Goal: Task Accomplishment & Management: Use online tool/utility

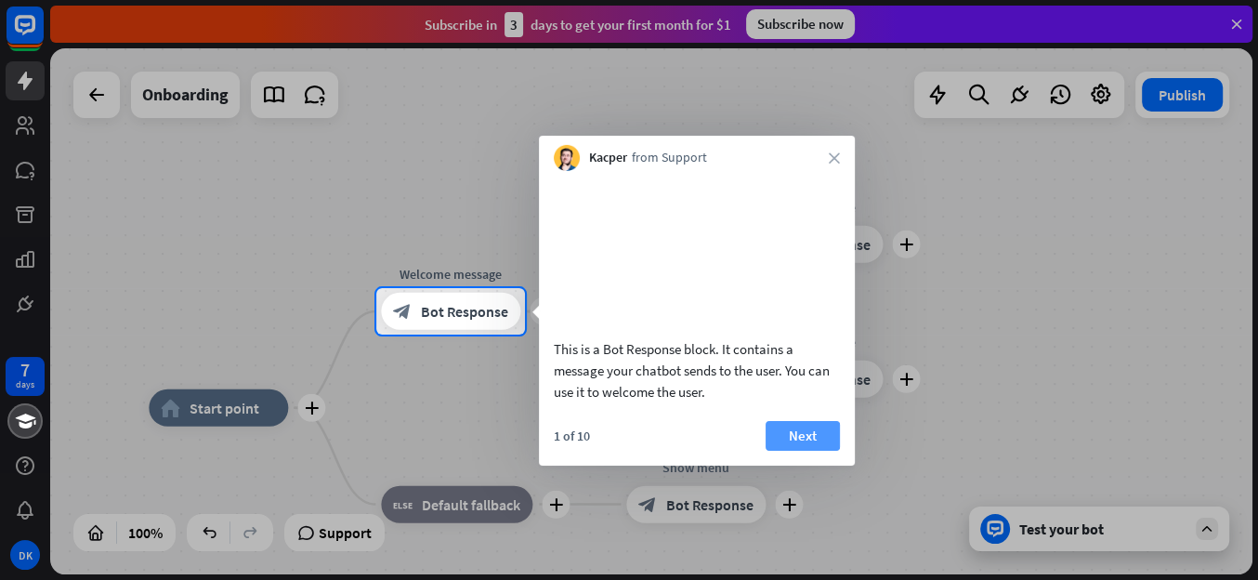
click at [824, 450] on button "Next" at bounding box center [803, 435] width 74 height 30
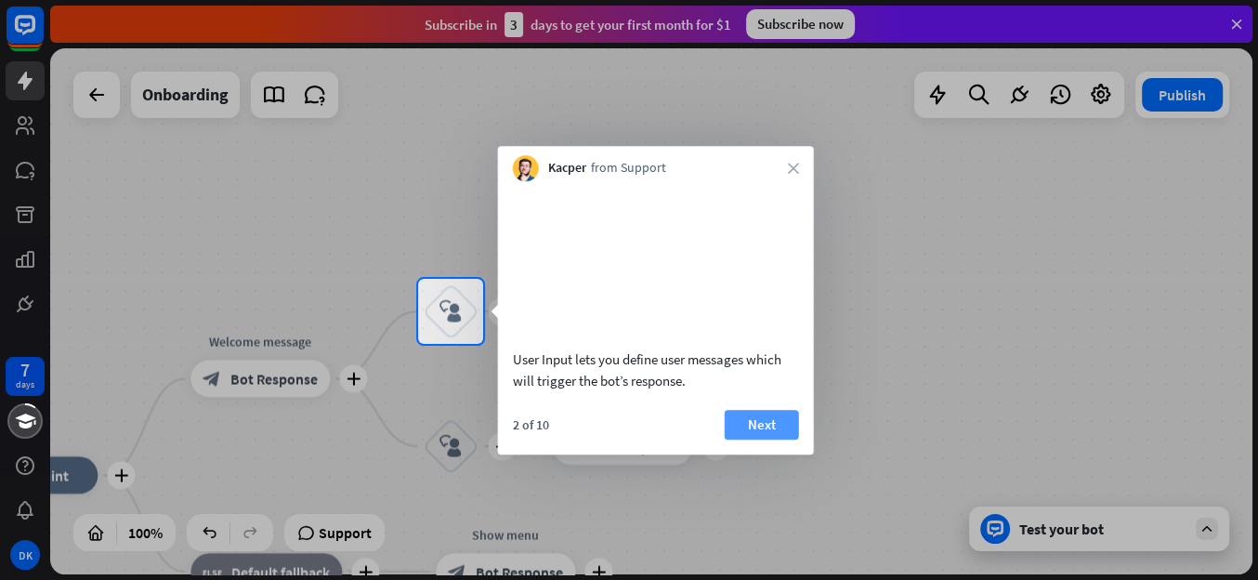
click at [768, 440] on button "Next" at bounding box center [762, 425] width 74 height 30
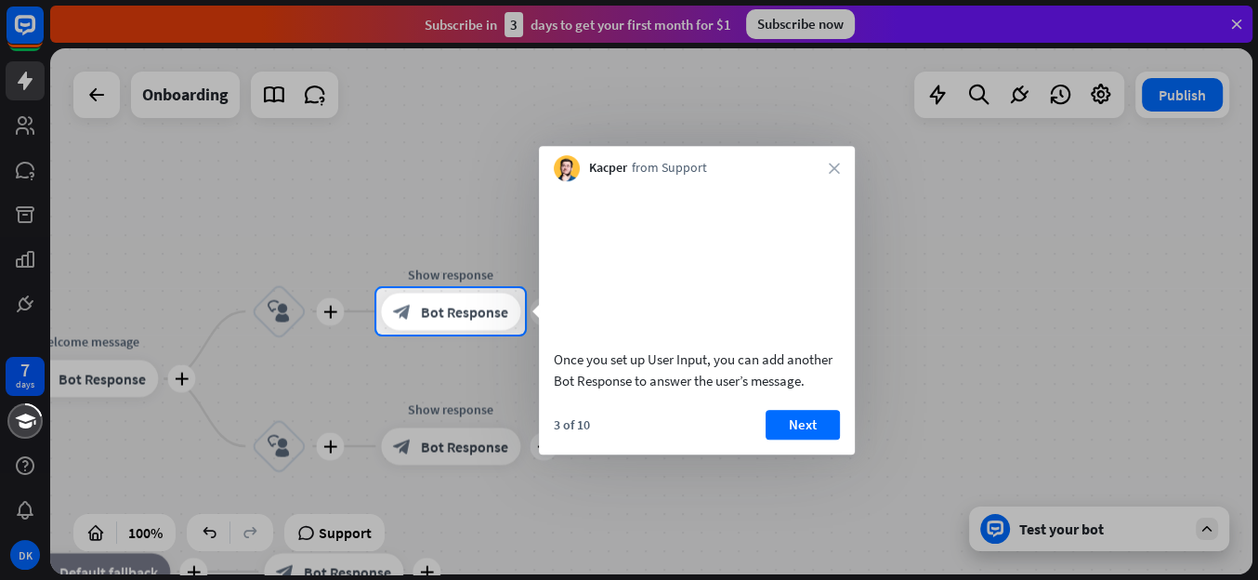
click at [769, 440] on button "Next" at bounding box center [803, 425] width 74 height 30
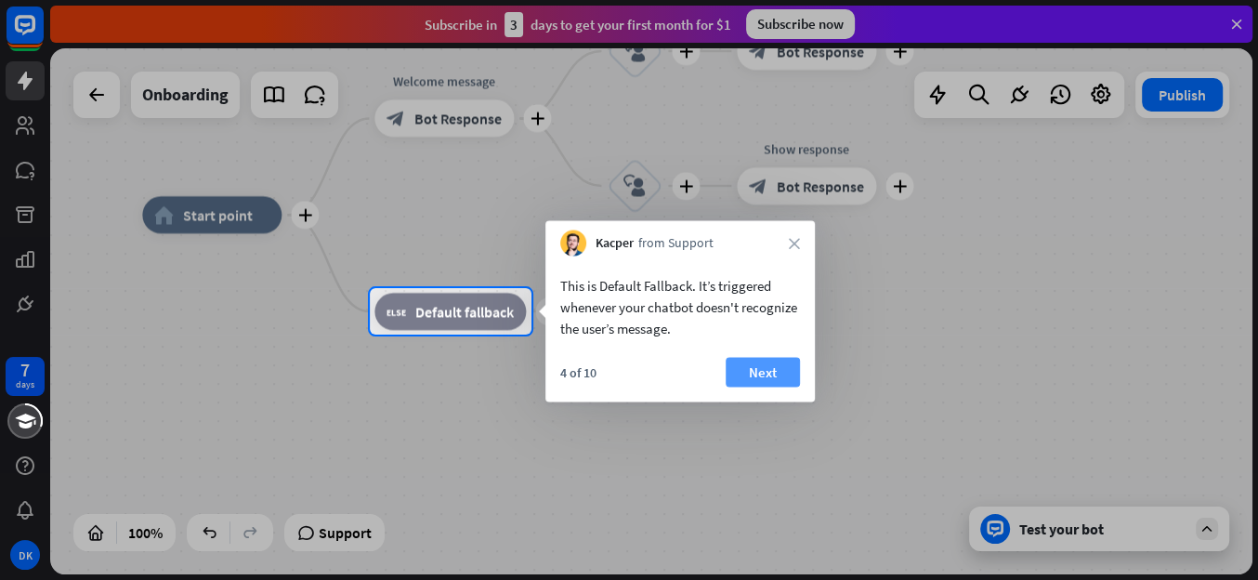
click at [765, 361] on button "Next" at bounding box center [763, 372] width 74 height 30
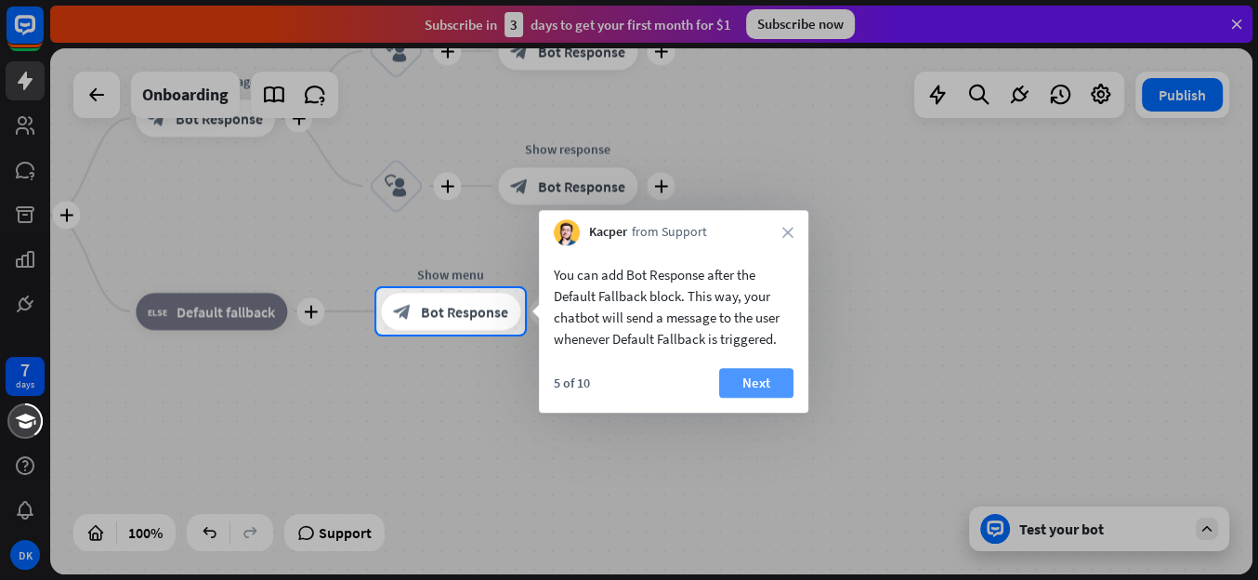
click at [769, 379] on button "Next" at bounding box center [756, 383] width 74 height 30
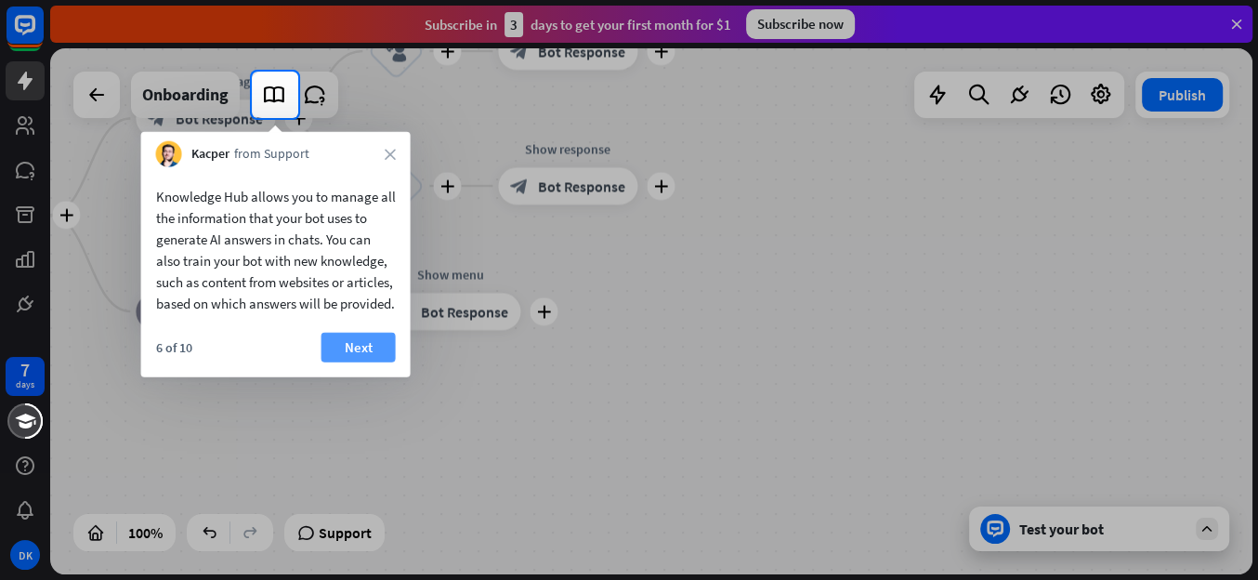
click at [379, 361] on button "Next" at bounding box center [359, 348] width 74 height 30
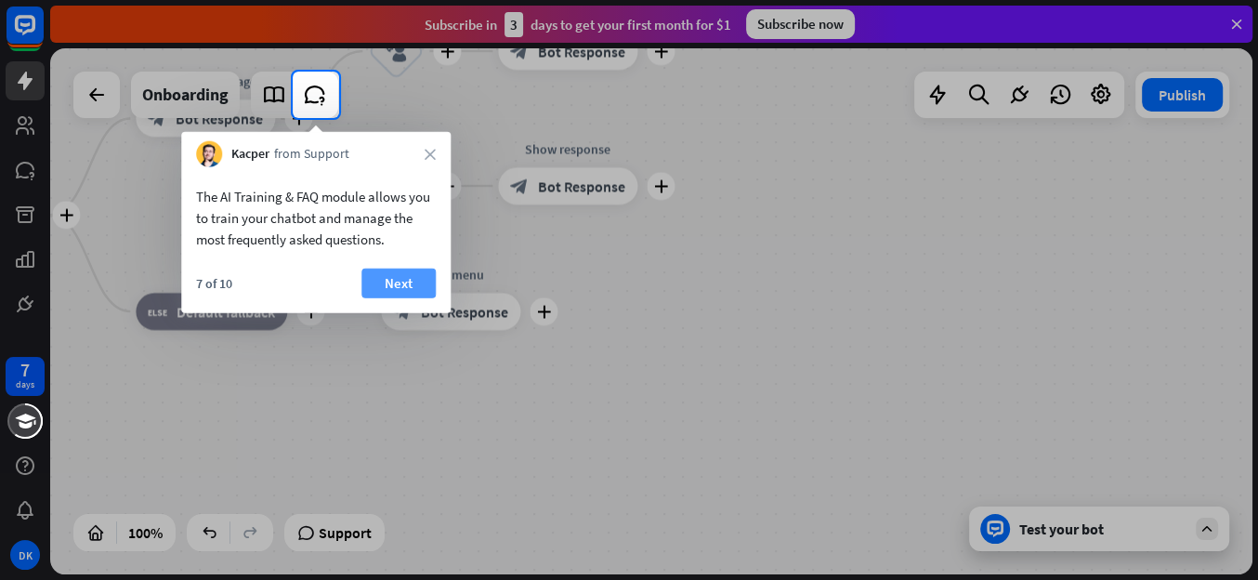
click at [403, 285] on button "Next" at bounding box center [398, 284] width 74 height 30
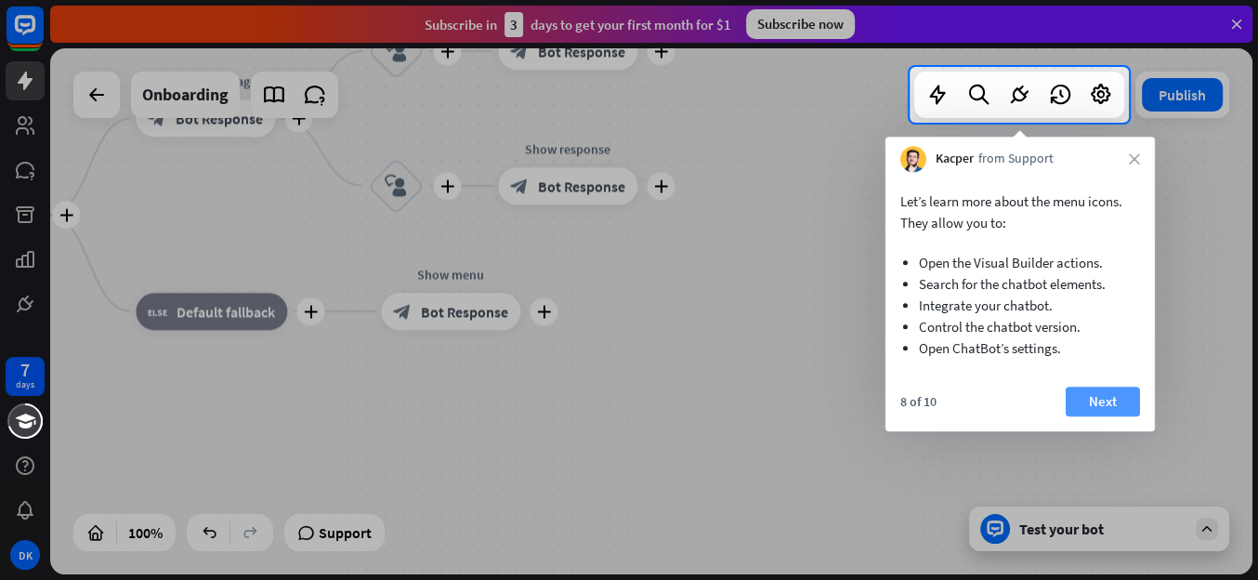
click at [1084, 401] on button "Next" at bounding box center [1103, 402] width 74 height 30
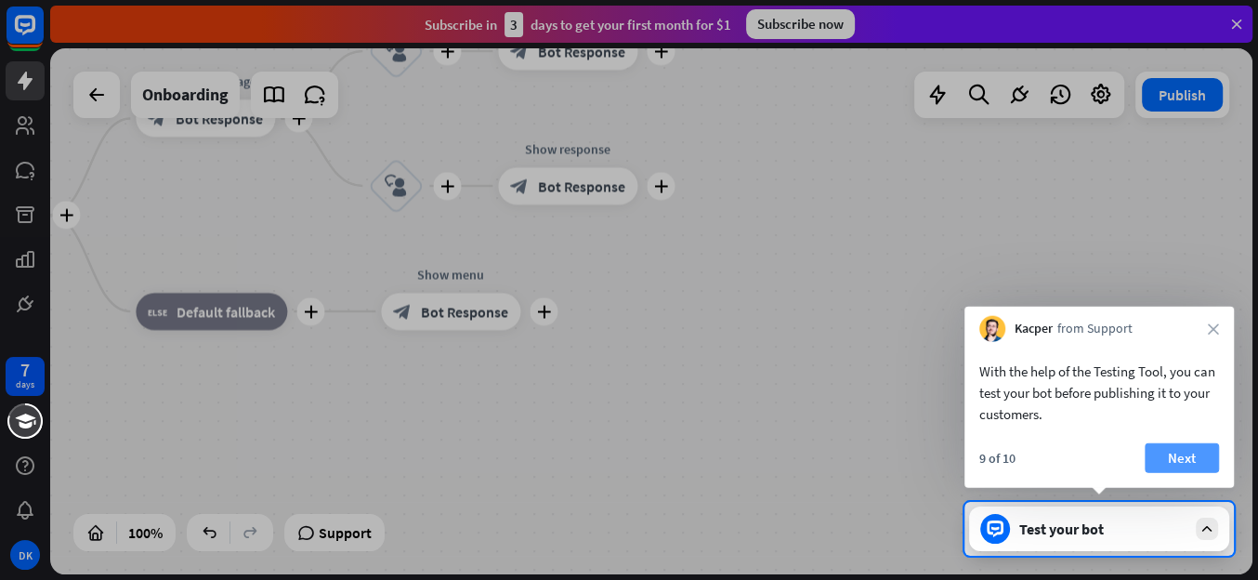
click at [1153, 450] on button "Next" at bounding box center [1182, 458] width 74 height 30
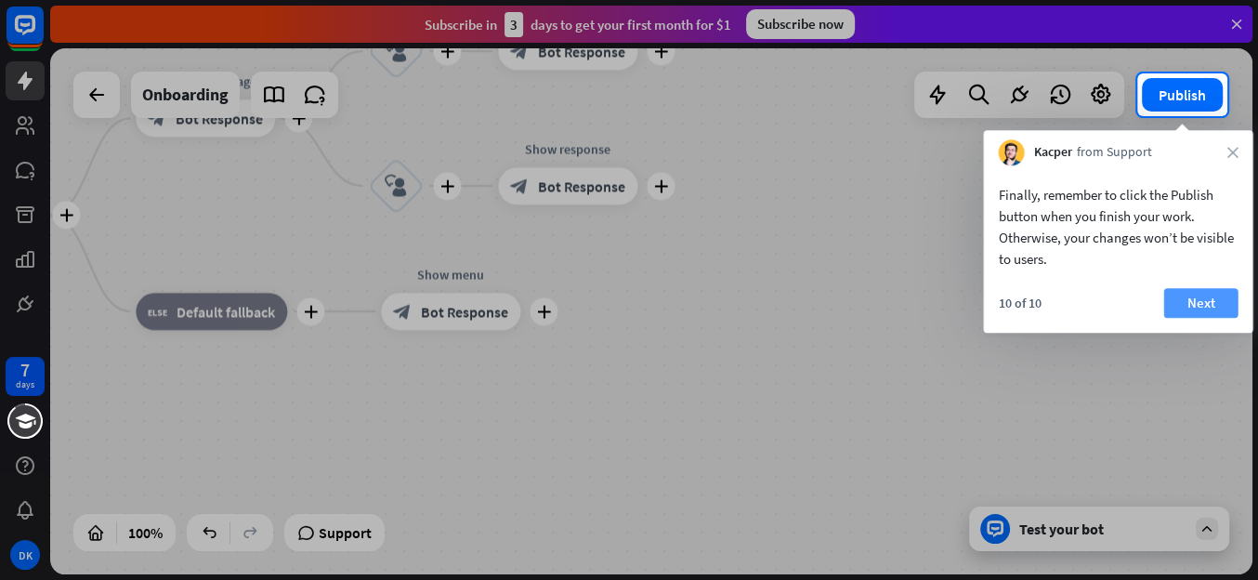
click at [1199, 308] on button "Next" at bounding box center [1200, 303] width 74 height 30
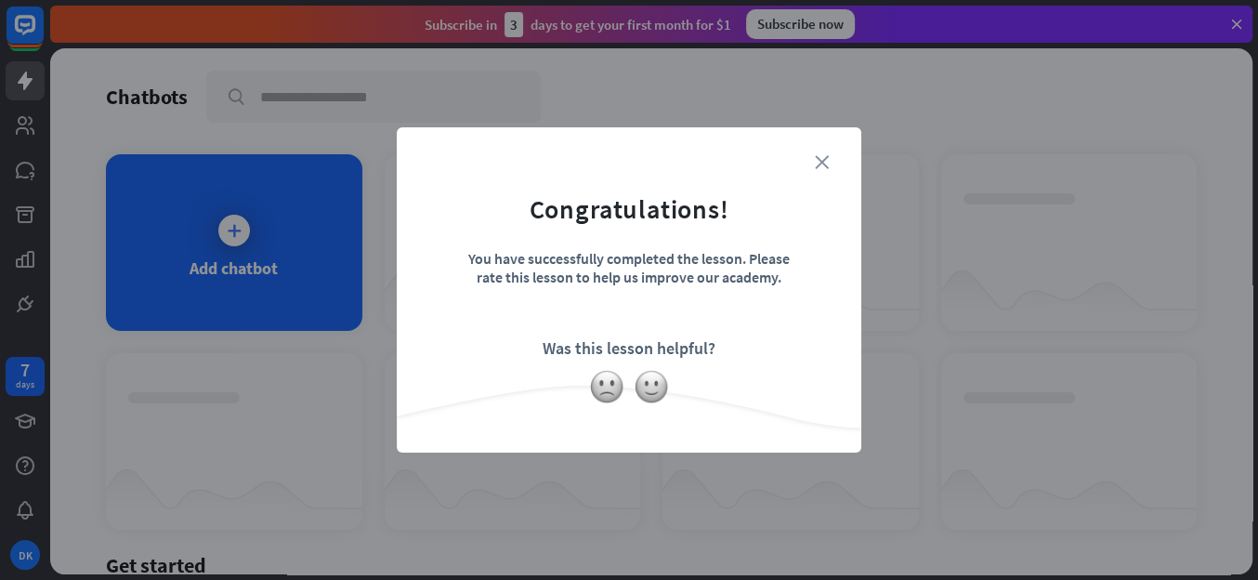
click at [824, 161] on icon "close" at bounding box center [822, 162] width 14 height 14
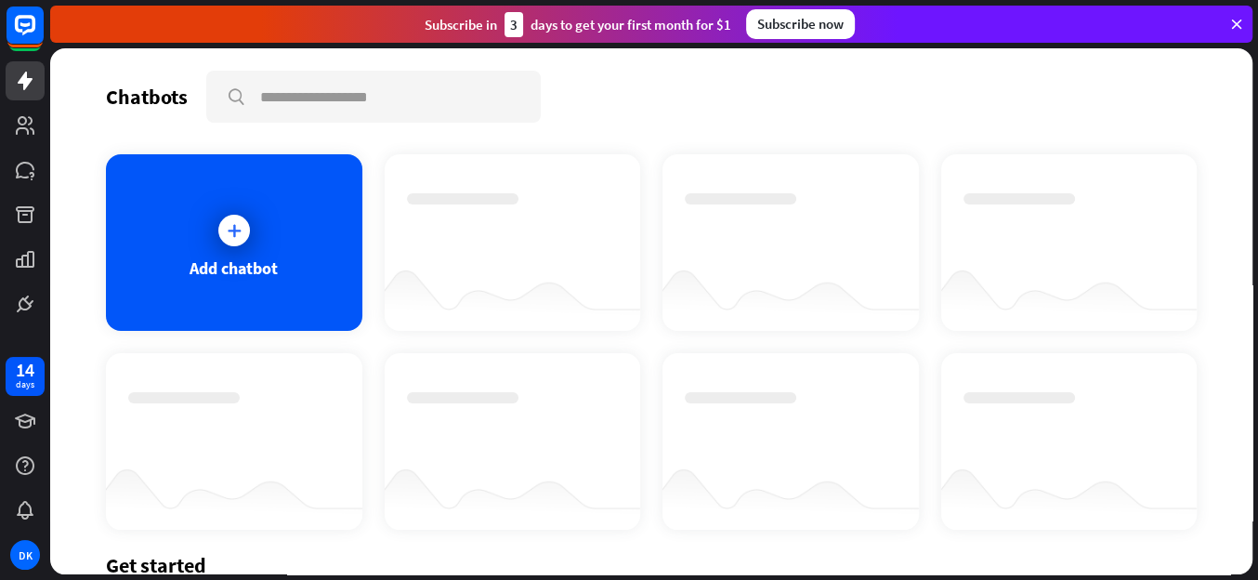
click at [1235, 20] on icon at bounding box center [1236, 24] width 17 height 17
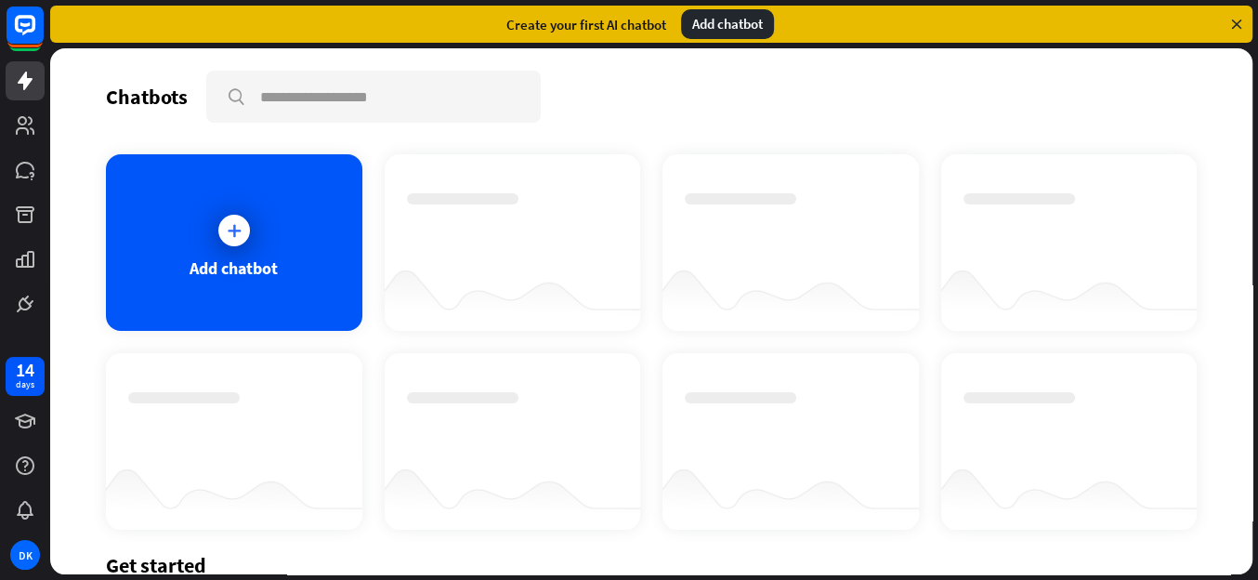
click at [1235, 20] on icon at bounding box center [1236, 24] width 17 height 17
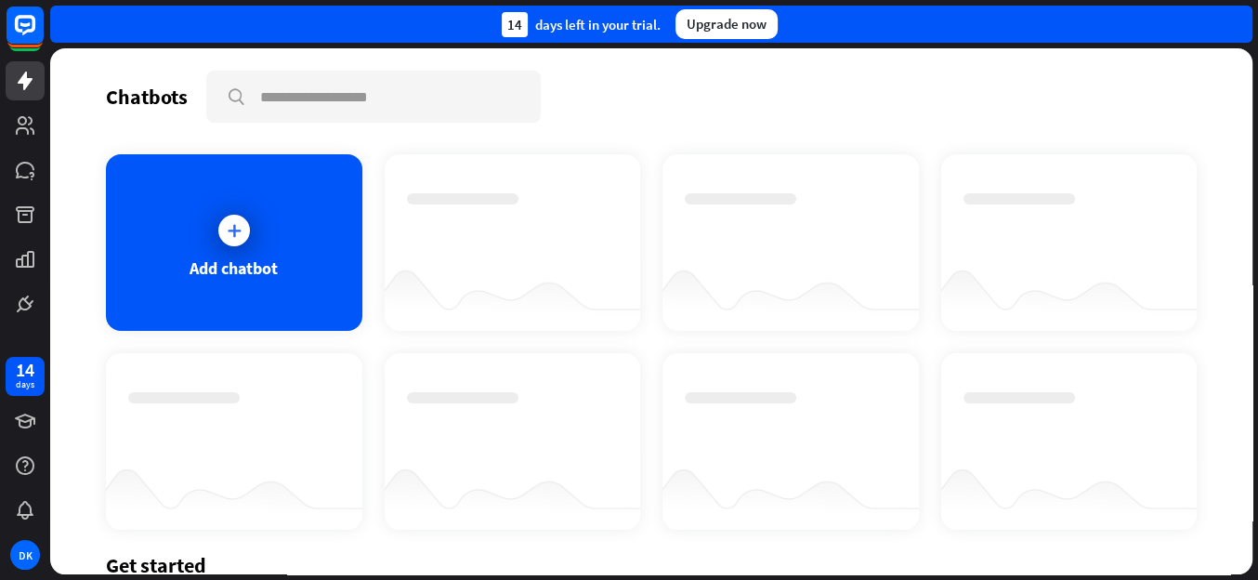
click at [1235, 20] on div "14 days left in your trial. Upgrade now" at bounding box center [651, 24] width 1202 height 37
click at [238, 227] on icon at bounding box center [234, 230] width 19 height 19
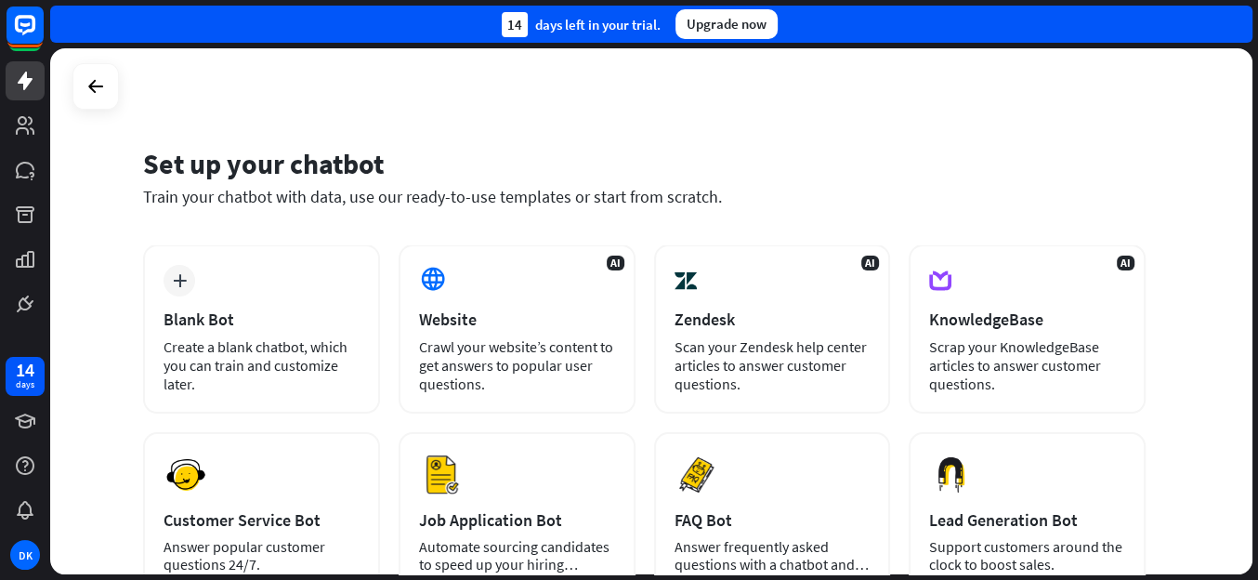
scroll to position [140, 0]
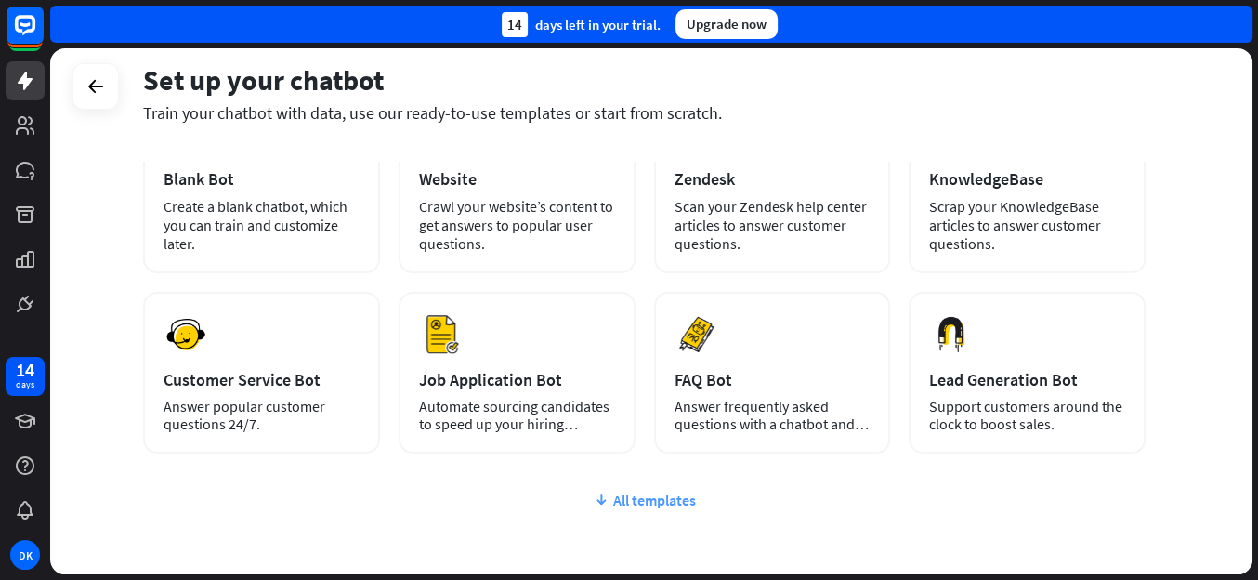
click at [665, 496] on div "All templates" at bounding box center [644, 500] width 1003 height 19
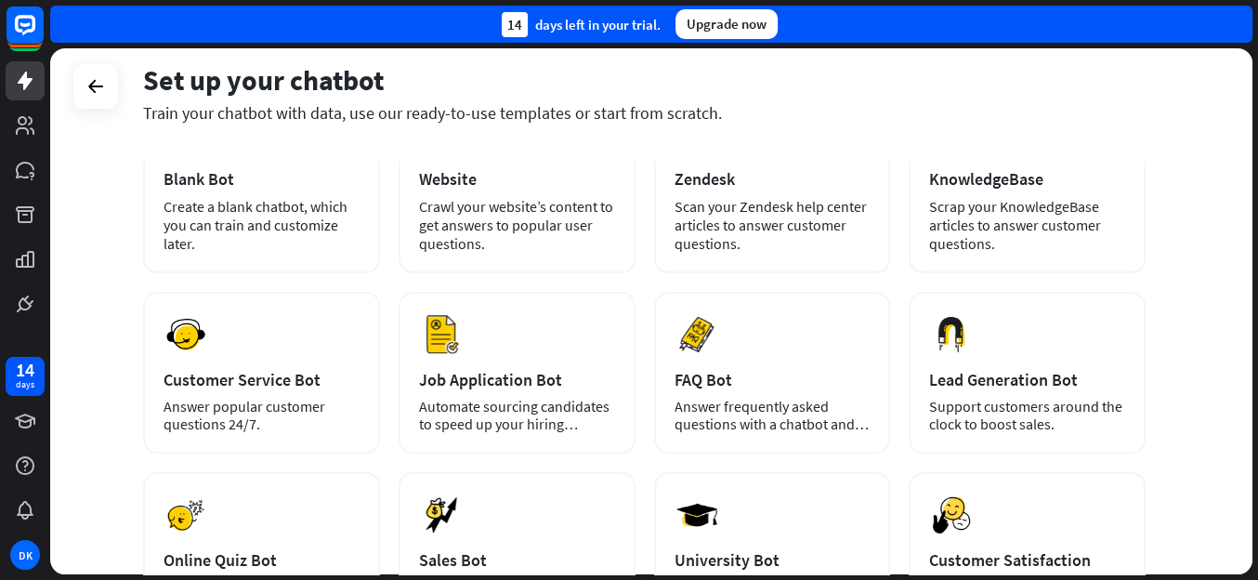
scroll to position [282, 0]
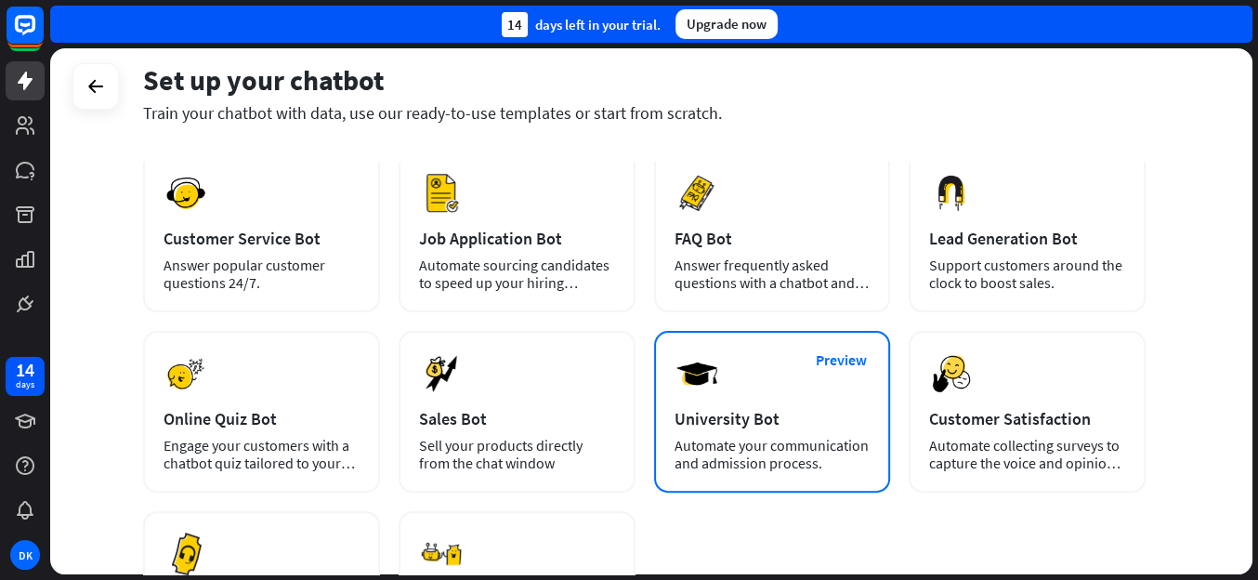
click at [766, 418] on div "University Bot" at bounding box center [773, 418] width 196 height 21
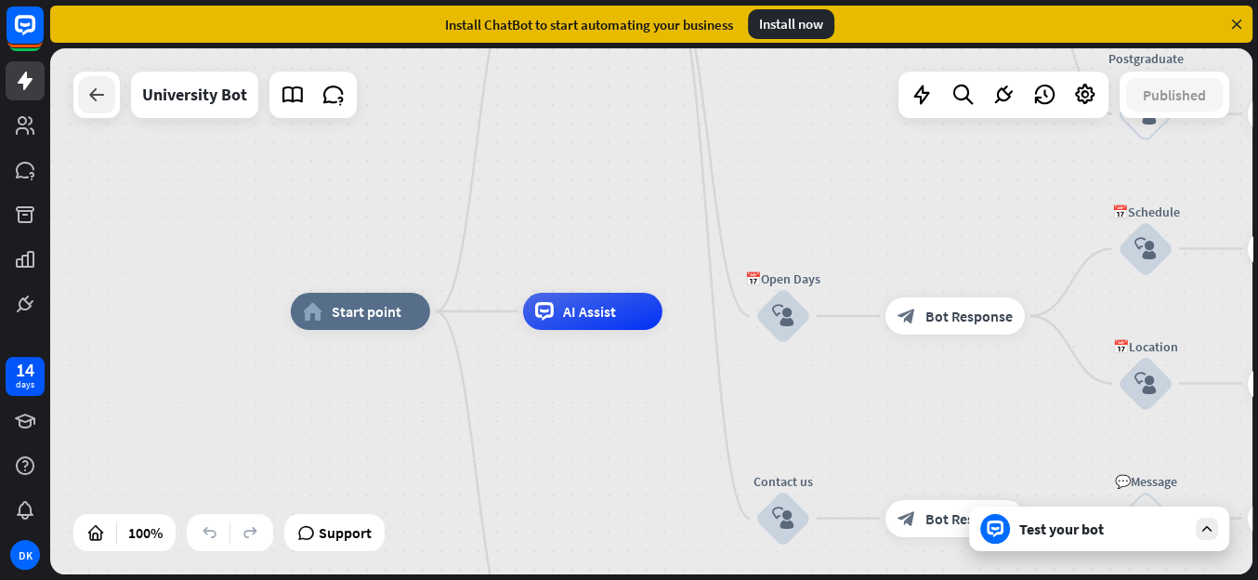
click at [90, 93] on icon at bounding box center [96, 95] width 22 height 22
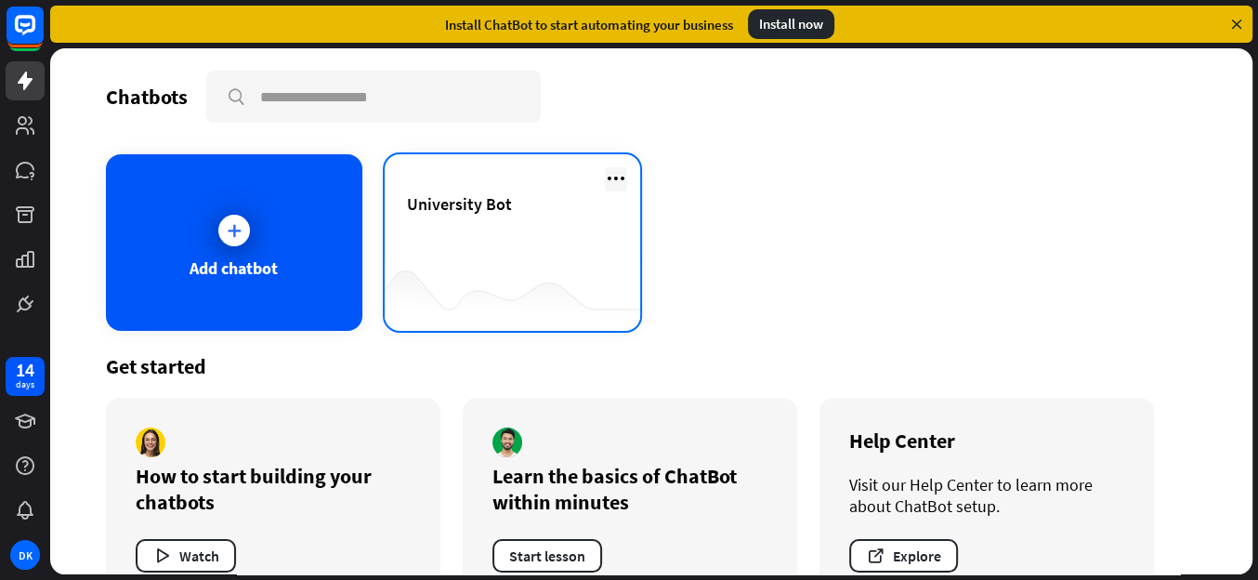
click at [605, 179] on icon at bounding box center [616, 178] width 22 height 22
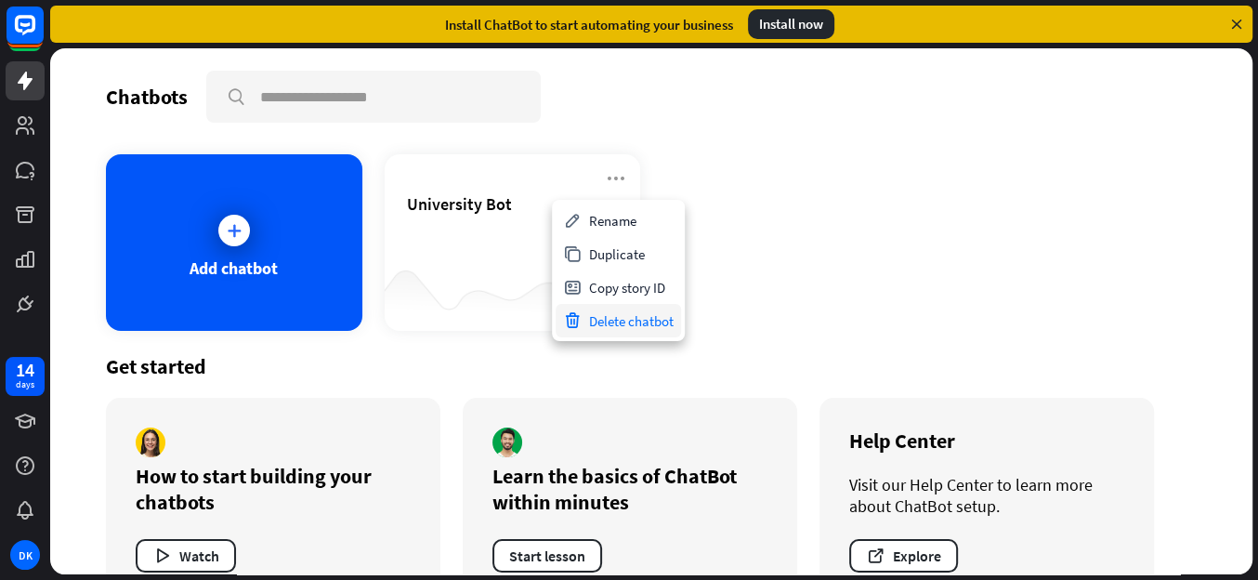
click at [656, 320] on div "Delete chatbot" at bounding box center [618, 320] width 125 height 33
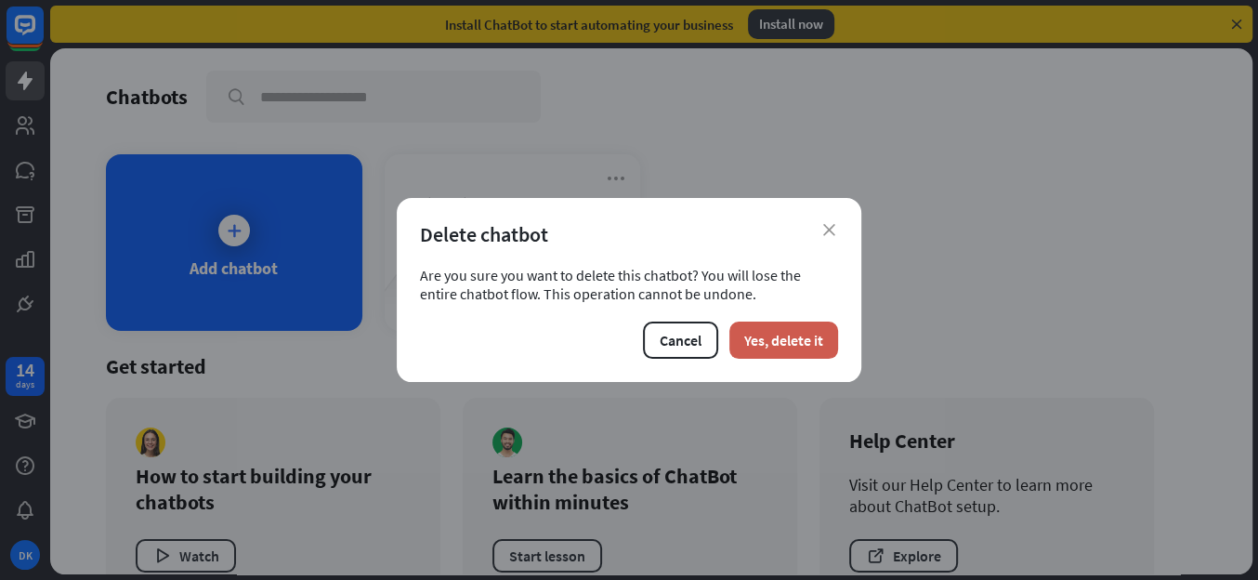
click at [756, 344] on button "Yes, delete it" at bounding box center [783, 340] width 109 height 37
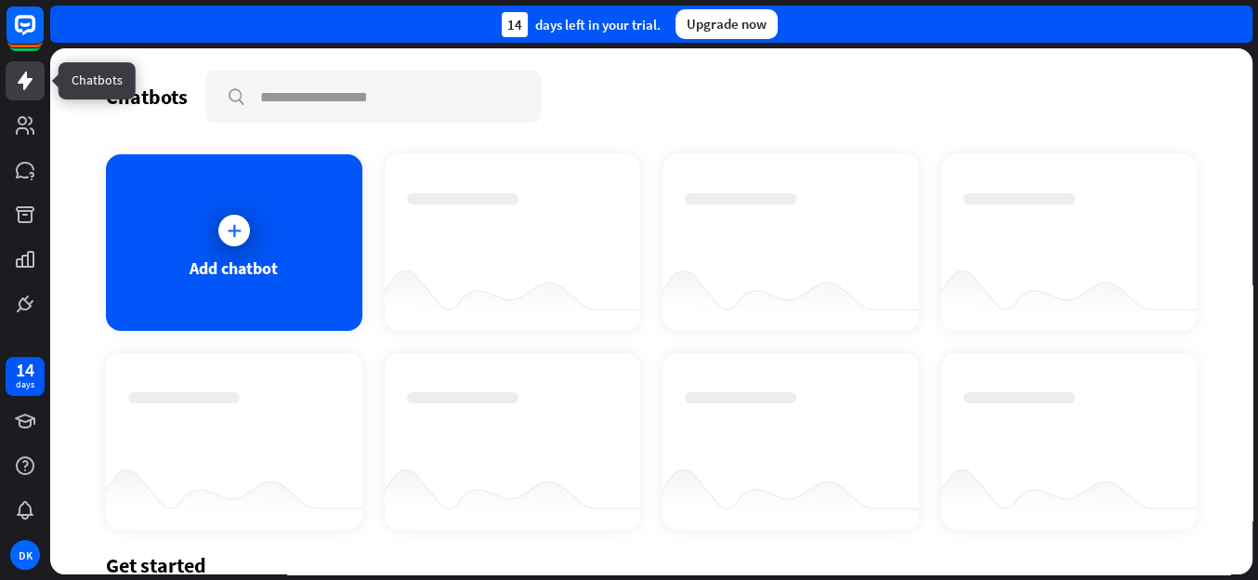
click at [33, 80] on icon at bounding box center [25, 81] width 22 height 22
click at [22, 125] on icon at bounding box center [25, 125] width 22 height 22
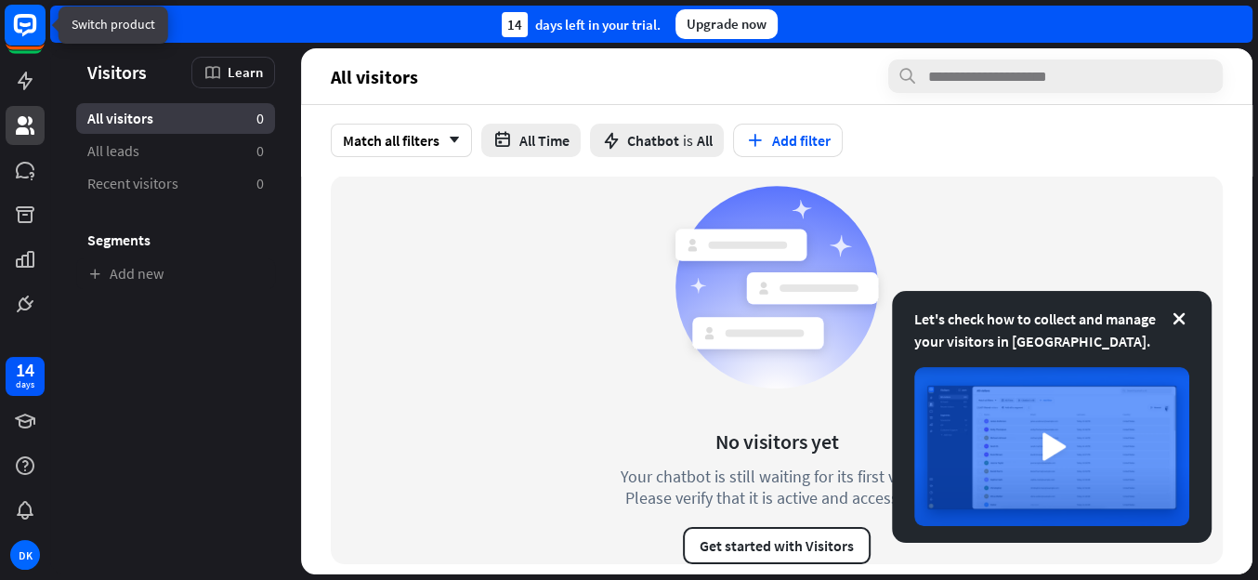
click at [15, 27] on icon at bounding box center [25, 25] width 22 height 22
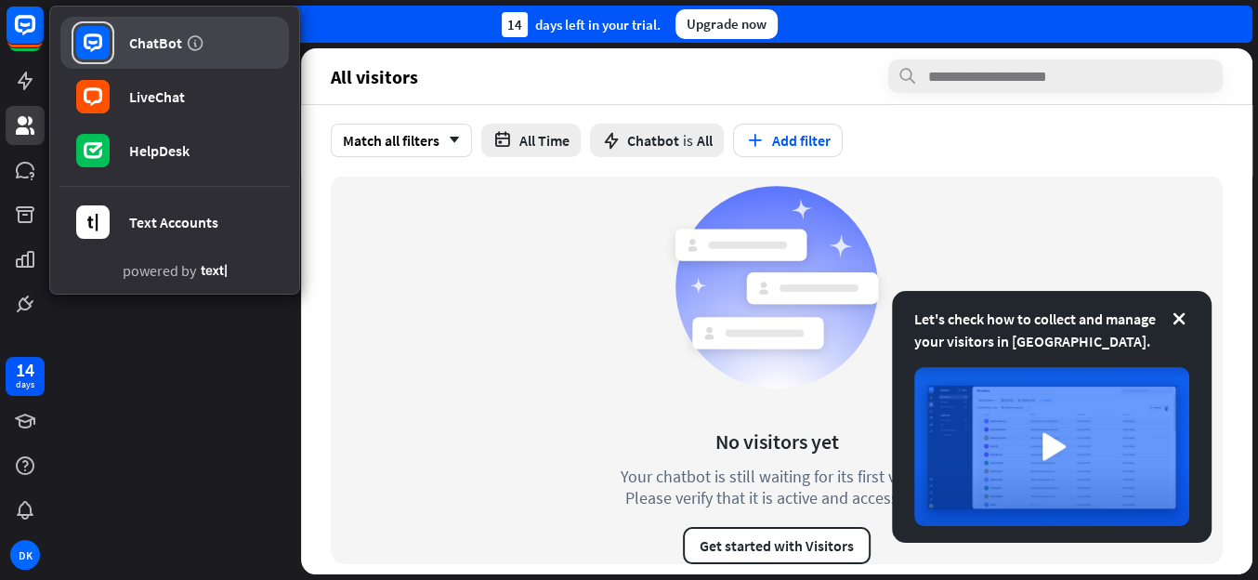
click at [93, 41] on icon at bounding box center [92, 42] width 33 height 33
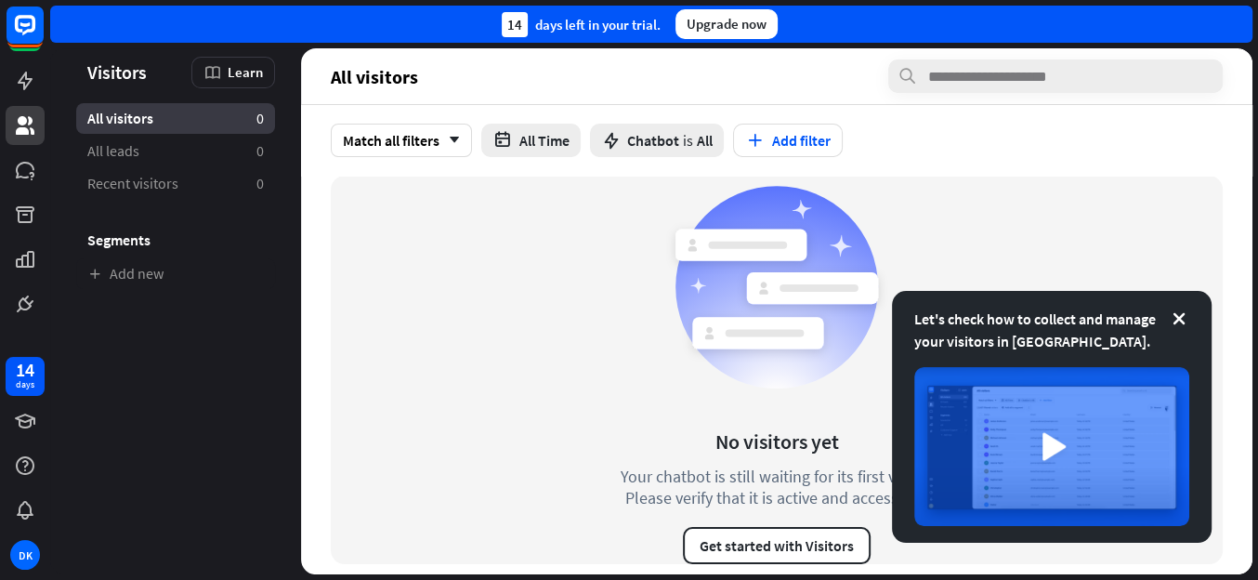
click at [452, 190] on div "No visitors yet Your chatbot is still waiting for its first visitor. Please ver…" at bounding box center [777, 370] width 892 height 388
click at [789, 546] on button "Get started with Visitors" at bounding box center [777, 545] width 188 height 37
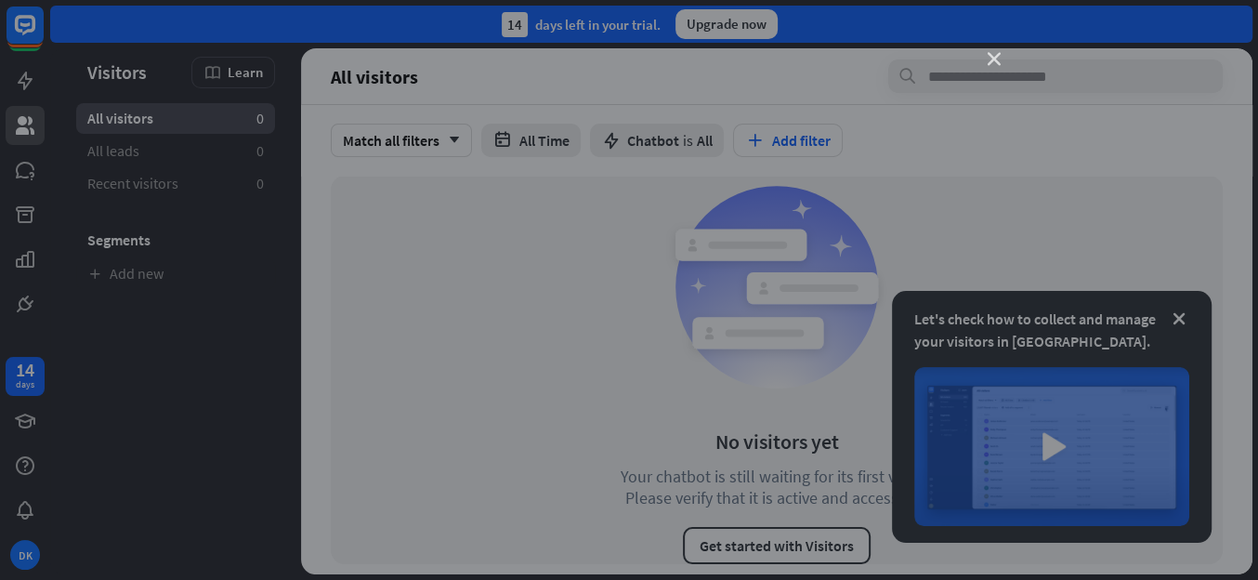
click at [992, 57] on icon "close" at bounding box center [994, 59] width 13 height 13
